Goal: Task Accomplishment & Management: Manage account settings

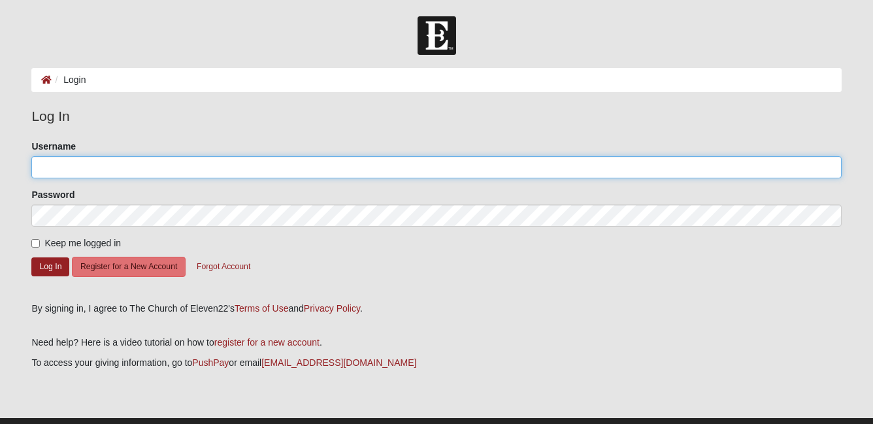
type input "mimiberq@yahoo.com"
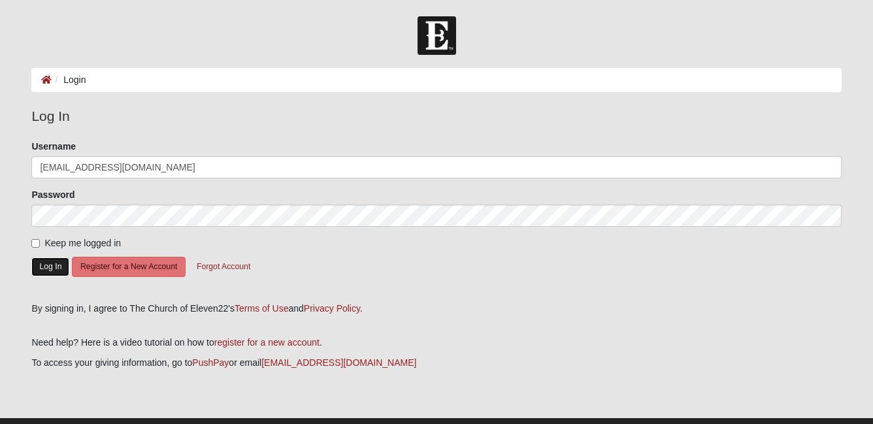
click at [48, 265] on button "Log In" at bounding box center [50, 266] width 38 height 19
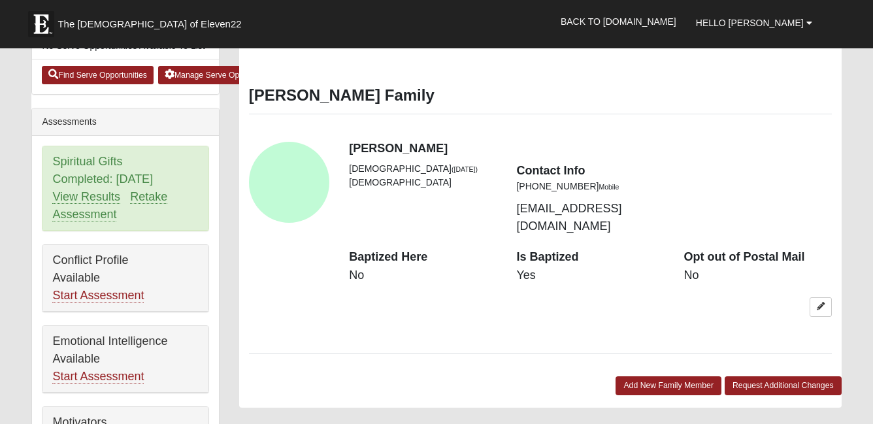
scroll to position [706, 0]
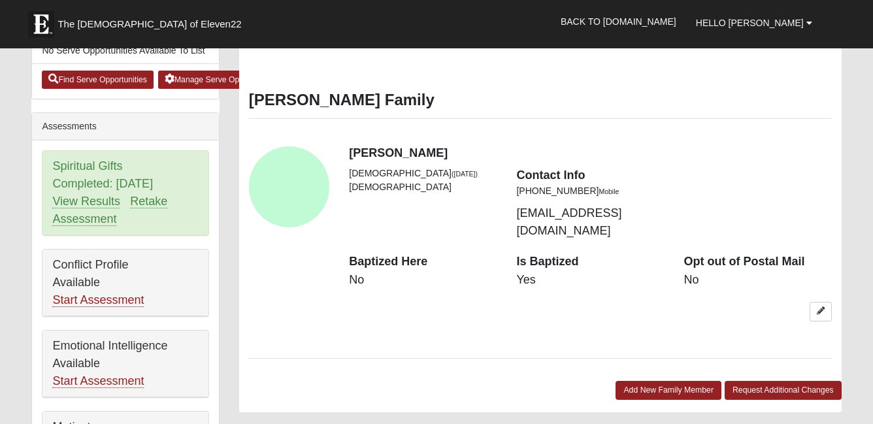
click at [366, 272] on dd "No" at bounding box center [423, 280] width 148 height 17
click at [363, 272] on dd "No" at bounding box center [423, 280] width 148 height 17
click at [282, 185] on div "View Fullsize Photo" at bounding box center [289, 186] width 81 height 81
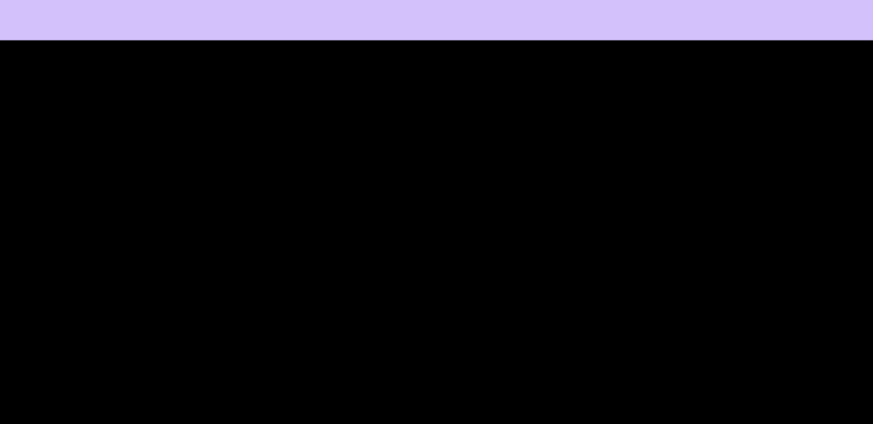
scroll to position [1334, 0]
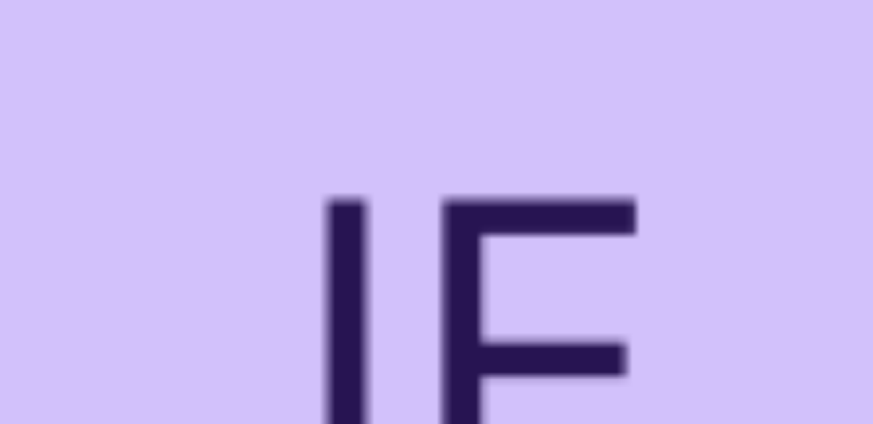
click at [387, 269] on div "View Fullsize Photo" at bounding box center [436, 369] width 829 height 829
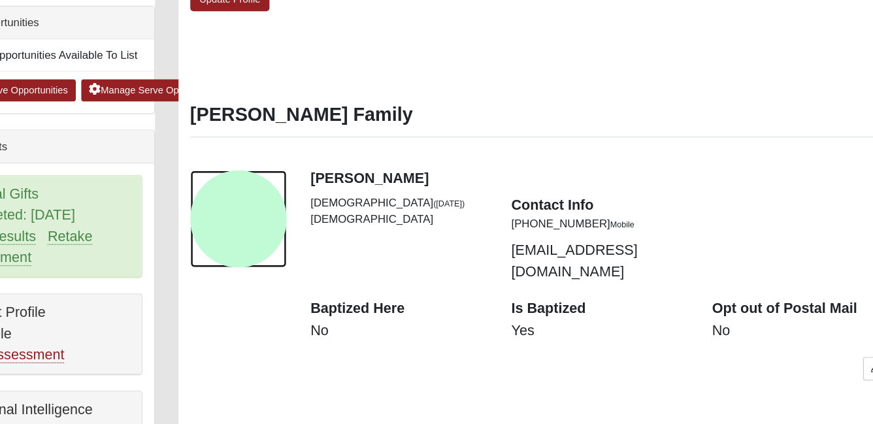
scroll to position [643, 0]
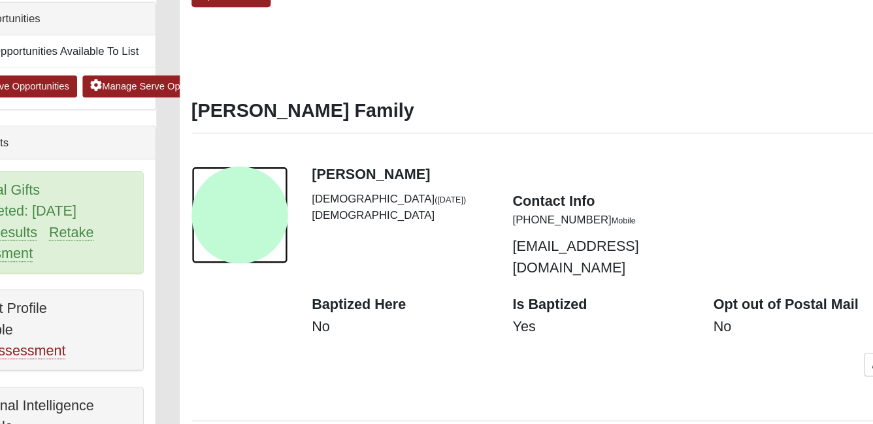
click at [306, 255] on div "View Fullsize Photo" at bounding box center [289, 249] width 81 height 81
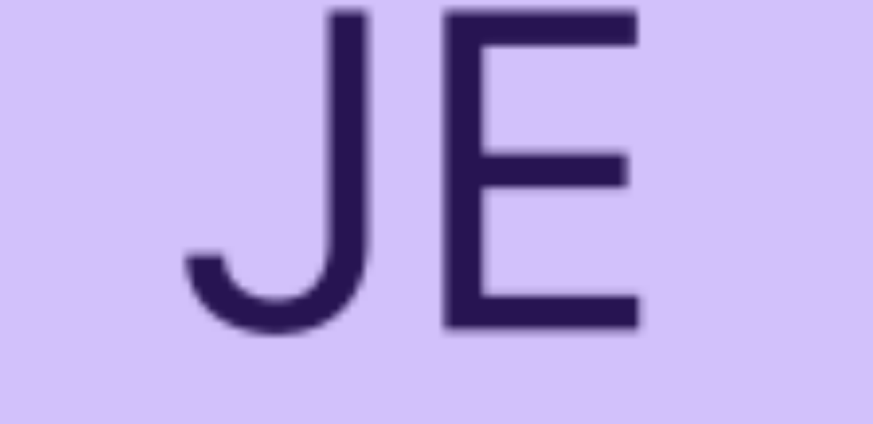
click at [353, 316] on div "View Fullsize Photo" at bounding box center [436, 211] width 829 height 829
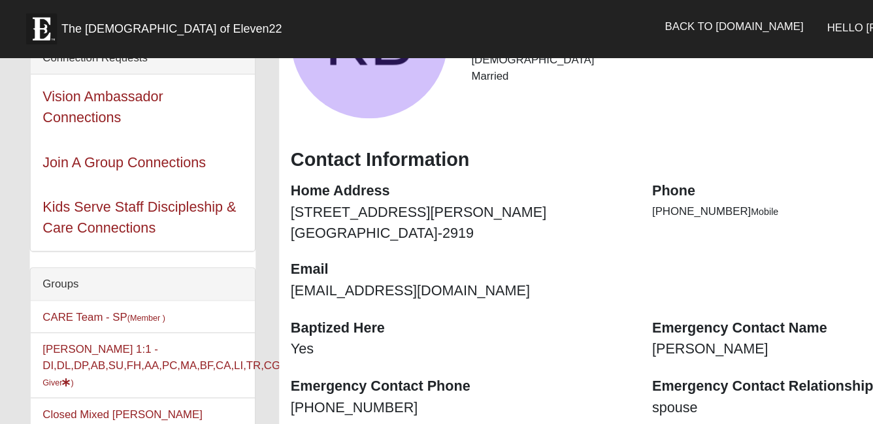
scroll to position [0, 0]
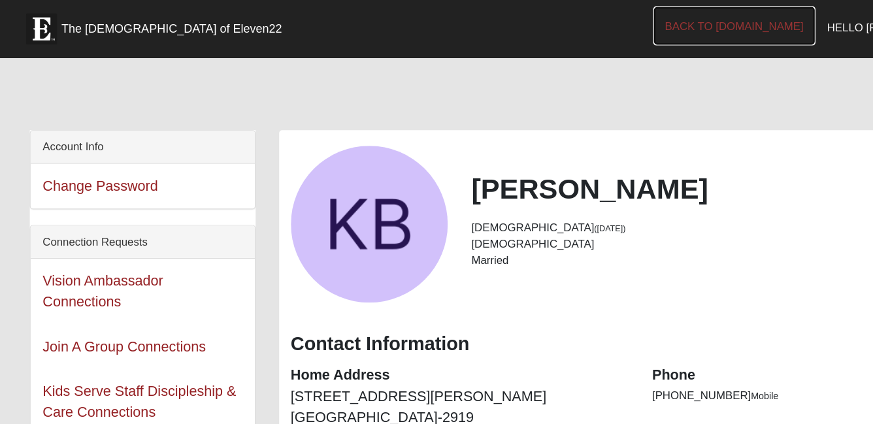
click at [686, 15] on link "Back to [DOMAIN_NAME]" at bounding box center [618, 21] width 135 height 33
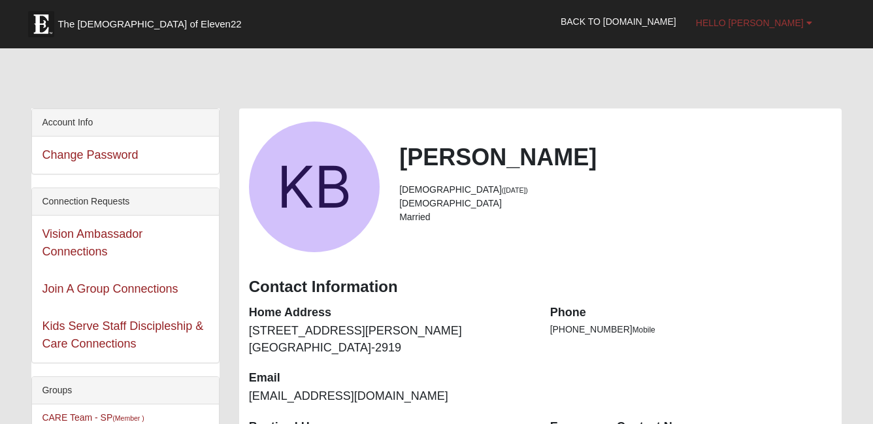
click at [799, 16] on link "Hello [PERSON_NAME]" at bounding box center [754, 23] width 136 height 33
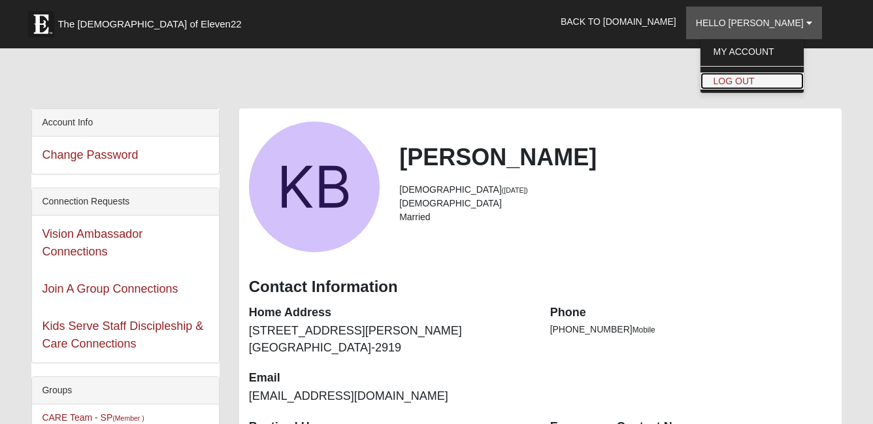
click at [783, 82] on link "Log Out" at bounding box center [751, 81] width 103 height 17
